Goal: Book appointment/travel/reservation

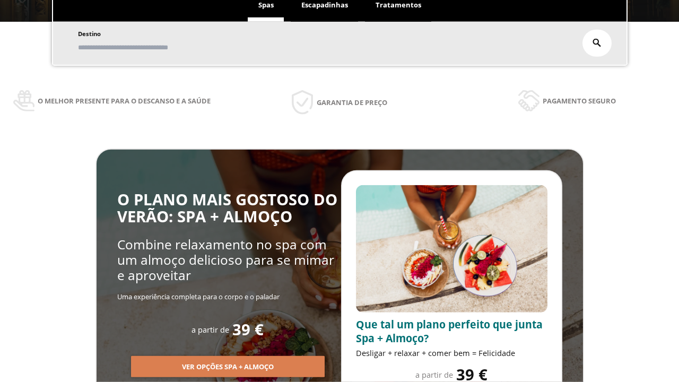
scroll to position [180, 0]
click at [325, 5] on span "Escapadinhas" at bounding box center [324, 5] width 47 height 10
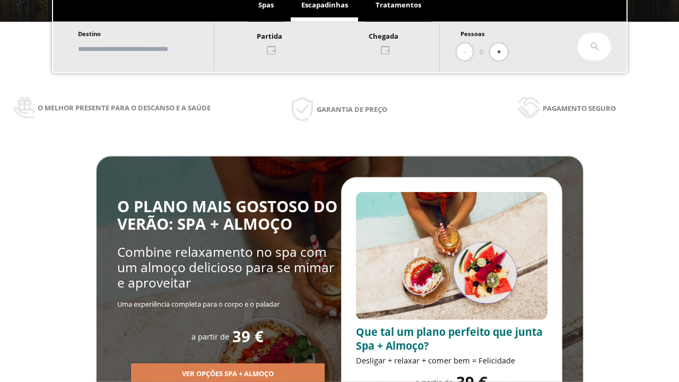
click at [150, 49] on input "text" at bounding box center [141, 49] width 132 height 19
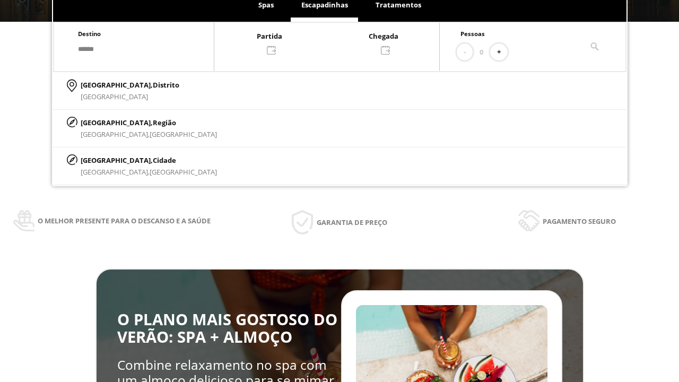
type input "******"
click at [106, 160] on p "[GEOGRAPHIC_DATA], Cidade" at bounding box center [149, 160] width 136 height 12
click at [337, 42] on div at bounding box center [326, 42] width 225 height 25
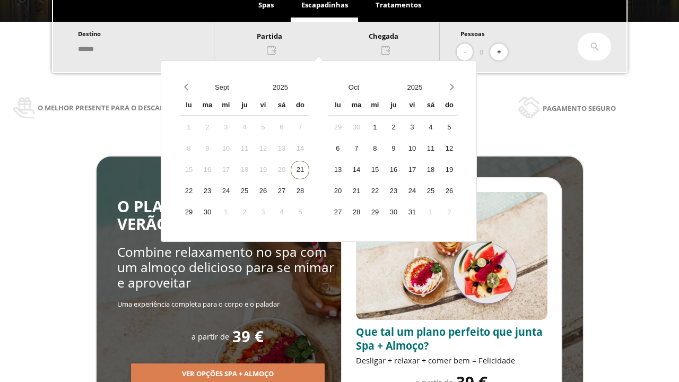
click at [216, 191] on div "23" at bounding box center [207, 191] width 19 height 19
click at [235, 191] on div "24" at bounding box center [225, 191] width 19 height 19
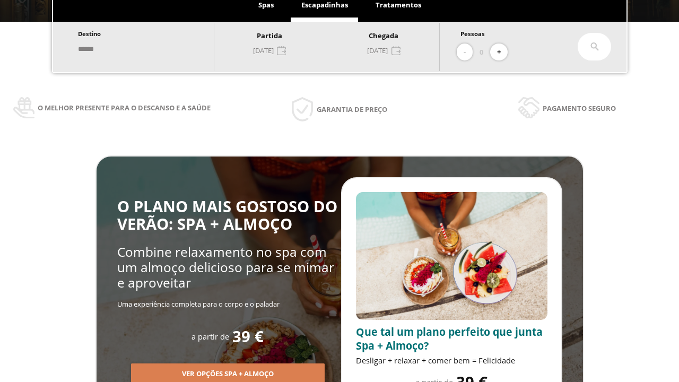
click at [502, 52] on button "+" at bounding box center [499, 53] width 18 height 18
click at [595, 47] on icon at bounding box center [595, 46] width 8 height 8
